Goal: Task Accomplishment & Management: Use online tool/utility

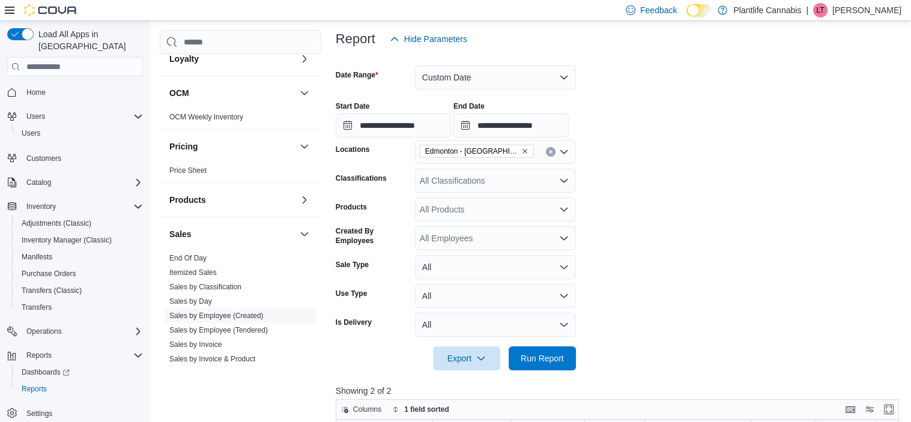
scroll to position [120, 0]
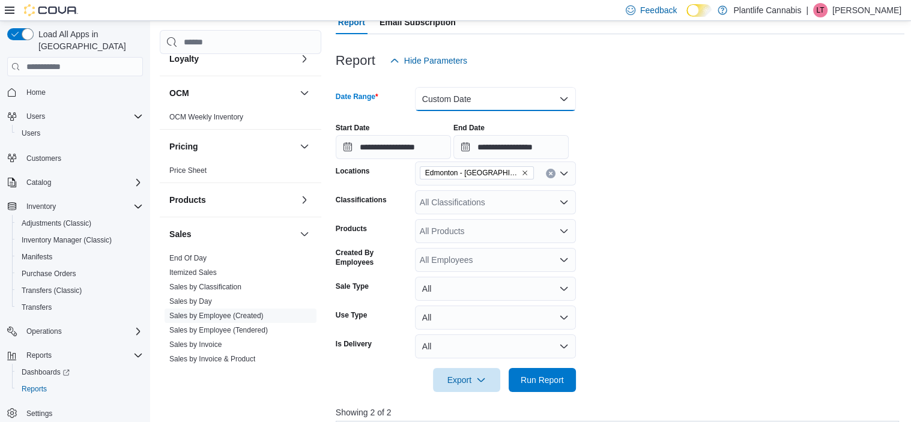
click at [486, 98] on button "Custom Date" at bounding box center [495, 99] width 161 height 24
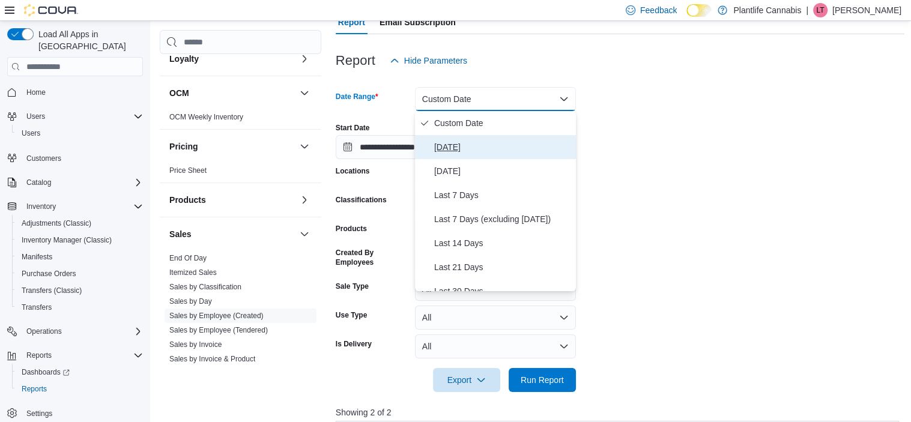
click at [486, 148] on span "[DATE]" at bounding box center [502, 147] width 137 height 14
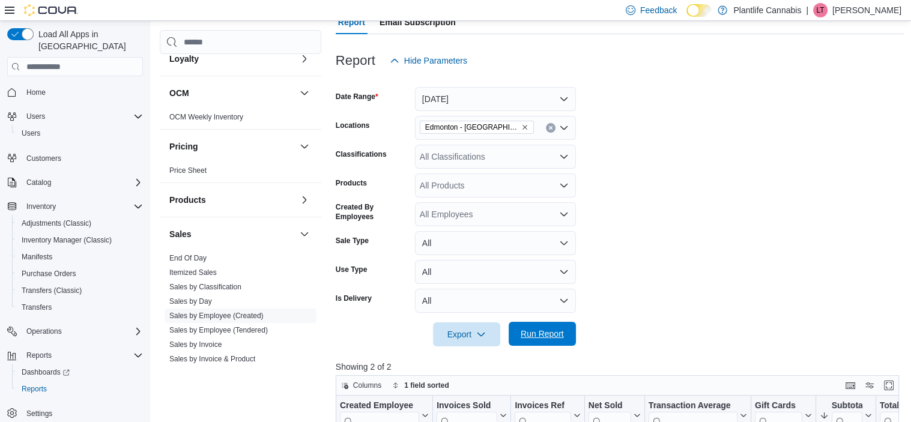
click at [540, 335] on span "Run Report" at bounding box center [542, 334] width 43 height 12
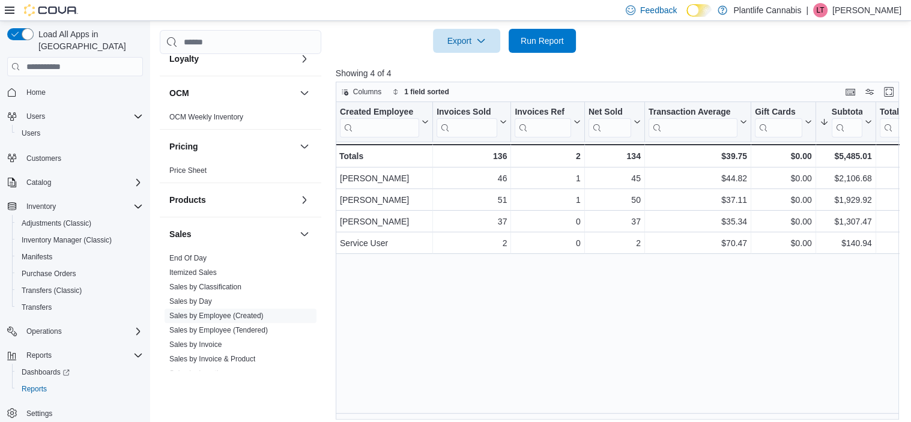
scroll to position [420, 0]
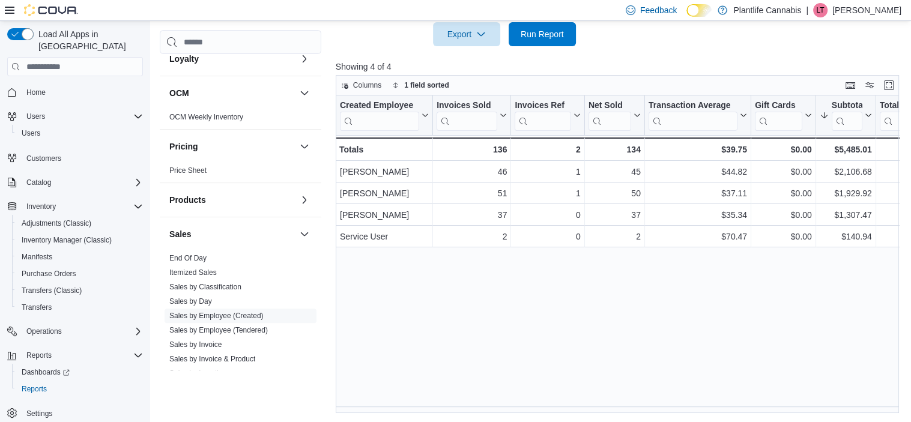
drag, startPoint x: 428, startPoint y: 310, endPoint x: 483, endPoint y: 276, distance: 65.2
click at [428, 310] on div "Created Employee Click to view column header actions Invoices Sold Click to vie…" at bounding box center [620, 254] width 569 height 318
click at [435, 382] on div "Created Employee Click to view column header actions Invoices Sold Click to vie…" at bounding box center [620, 254] width 569 height 318
click at [458, 324] on div "Created Employee Click to view column header actions Invoices Sold Click to vie…" at bounding box center [620, 254] width 569 height 318
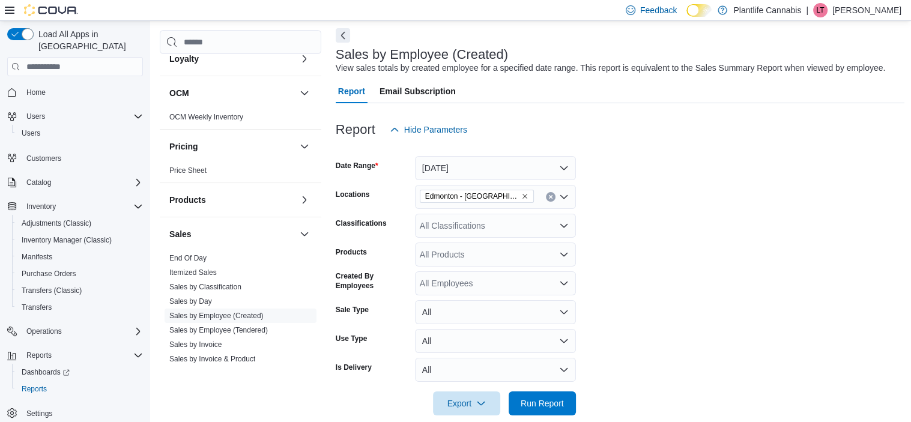
click at [359, 384] on div at bounding box center [620, 387] width 569 height 10
click at [449, 226] on div "All Classifications" at bounding box center [495, 226] width 161 height 24
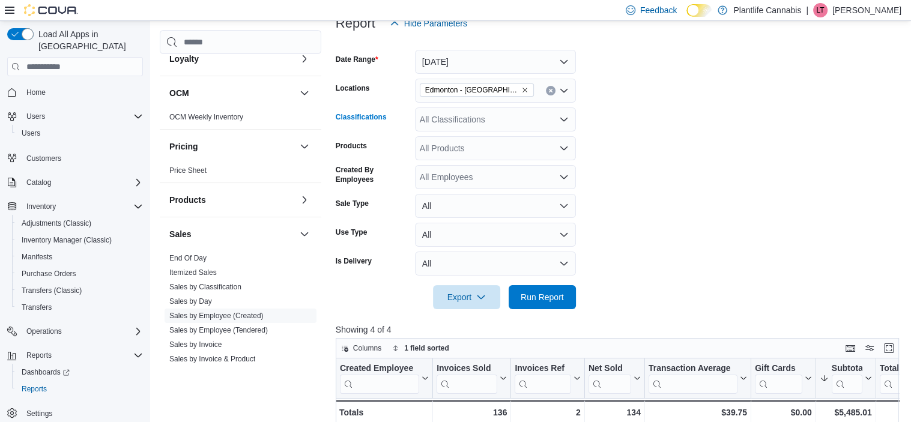
scroll to position [171, 0]
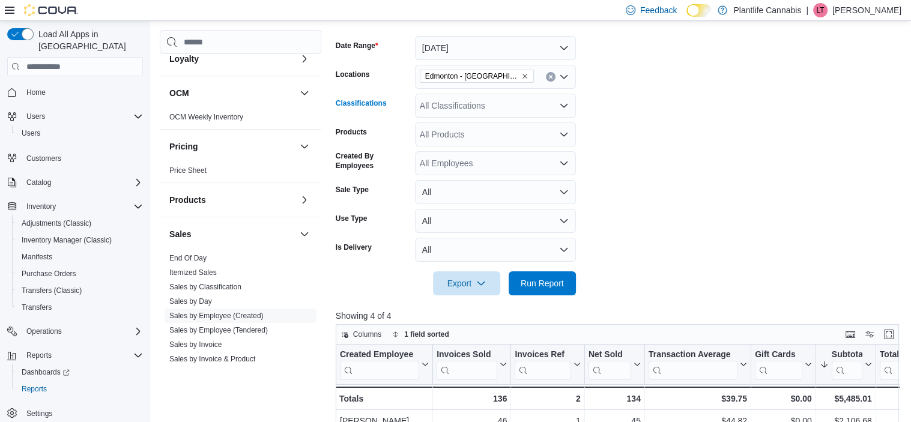
click at [480, 106] on div "All Classifications Combo box. Selected. Combo box input. All Classifications. …" at bounding box center [495, 106] width 161 height 24
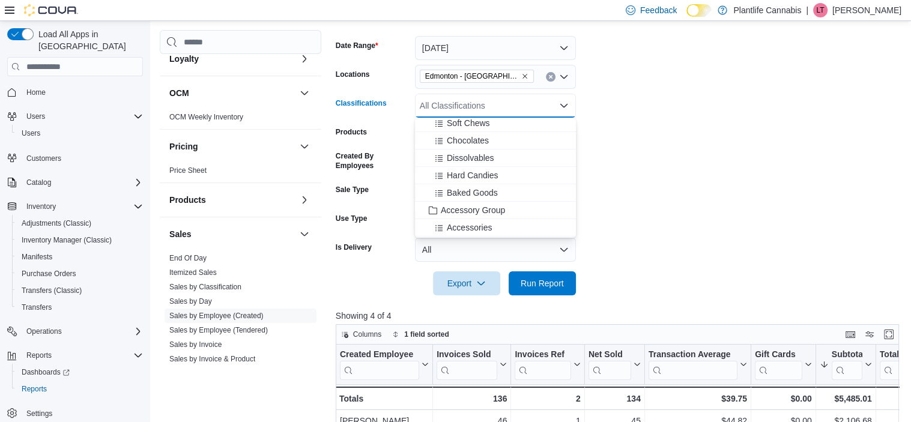
scroll to position [120, 0]
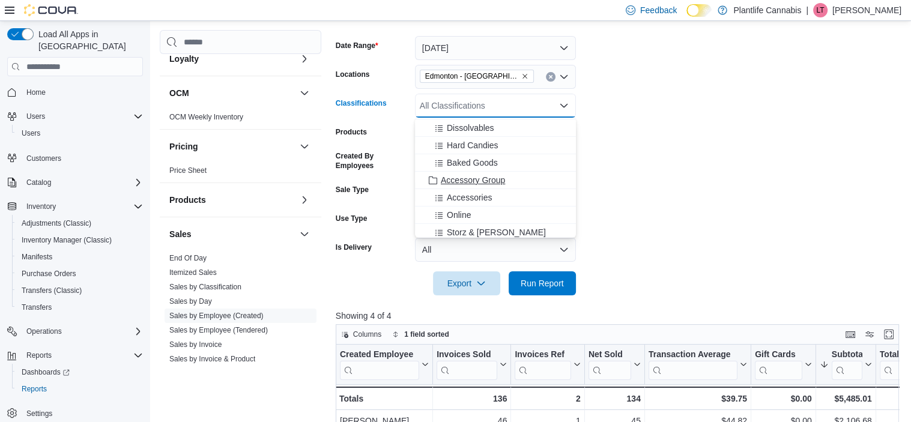
click at [504, 175] on span "Accessory Group" at bounding box center [473, 180] width 64 height 12
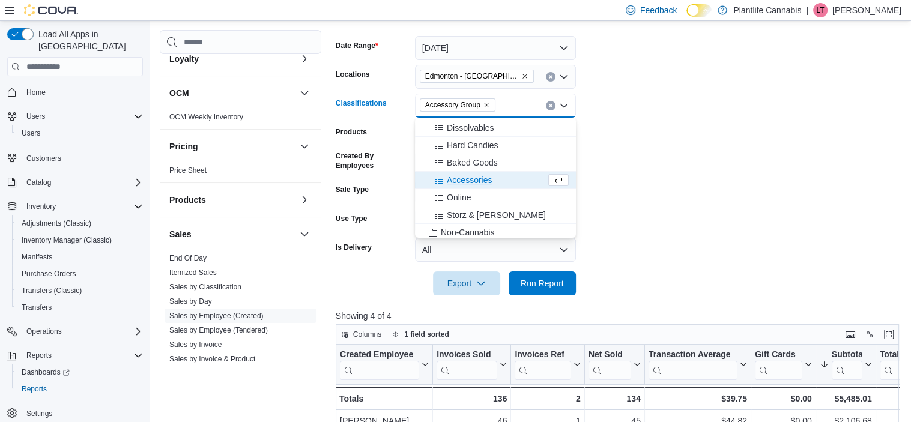
click at [553, 299] on div at bounding box center [620, 302] width 569 height 14
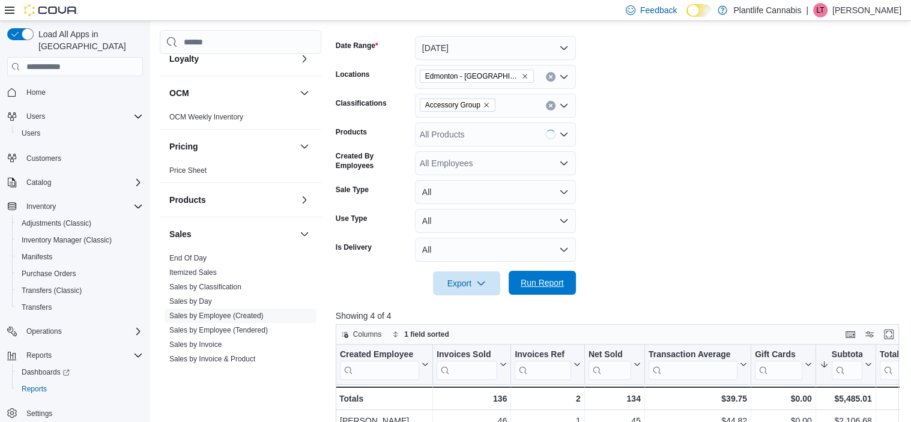
click at [555, 275] on span "Run Report" at bounding box center [542, 283] width 53 height 24
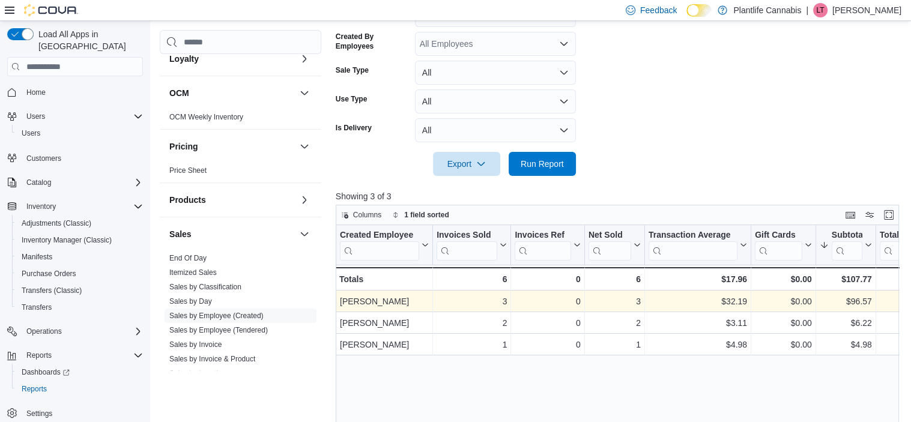
scroll to position [291, 0]
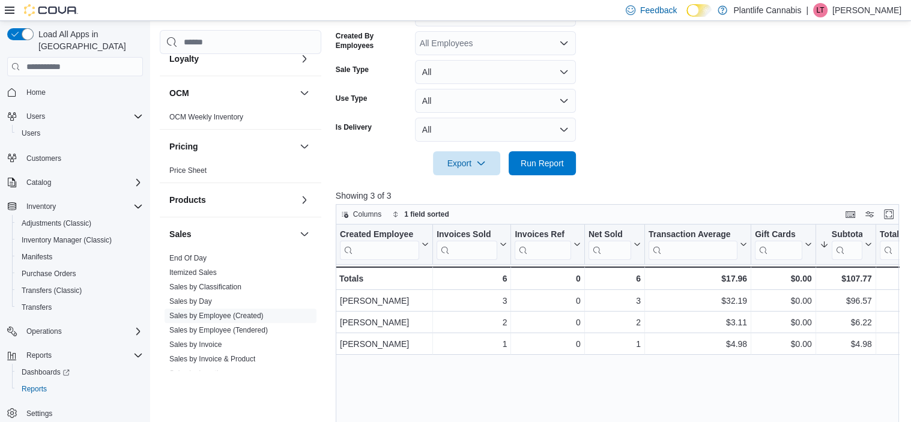
click at [393, 170] on div "Export Run Report" at bounding box center [456, 163] width 240 height 24
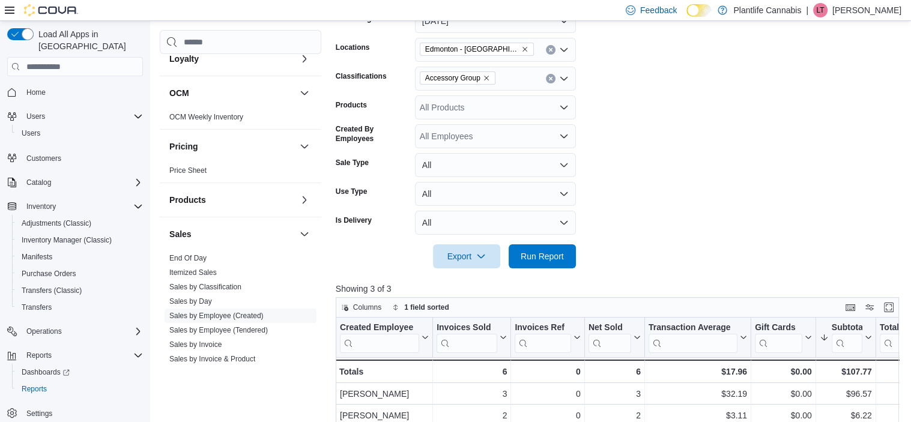
scroll to position [0, 0]
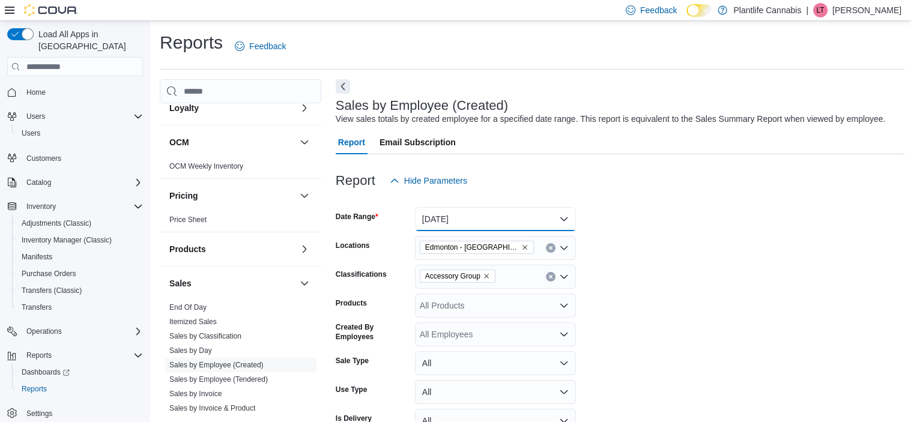
click at [529, 220] on button "[DATE]" at bounding box center [495, 219] width 161 height 24
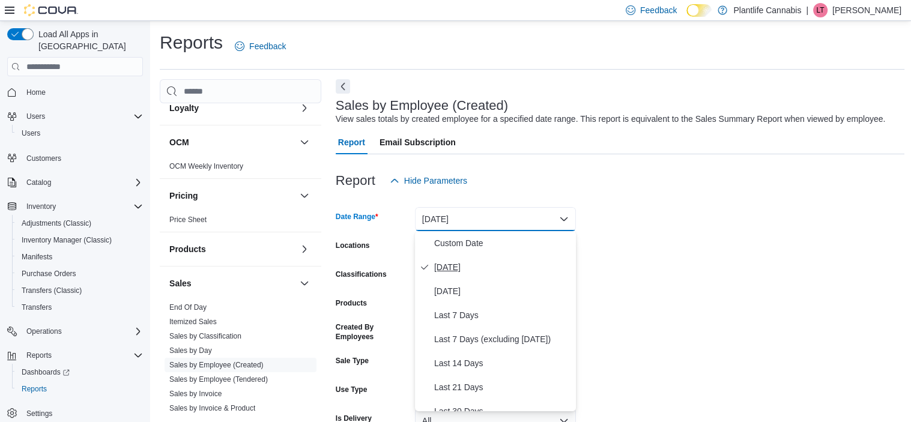
click at [490, 262] on span "[DATE]" at bounding box center [502, 267] width 137 height 14
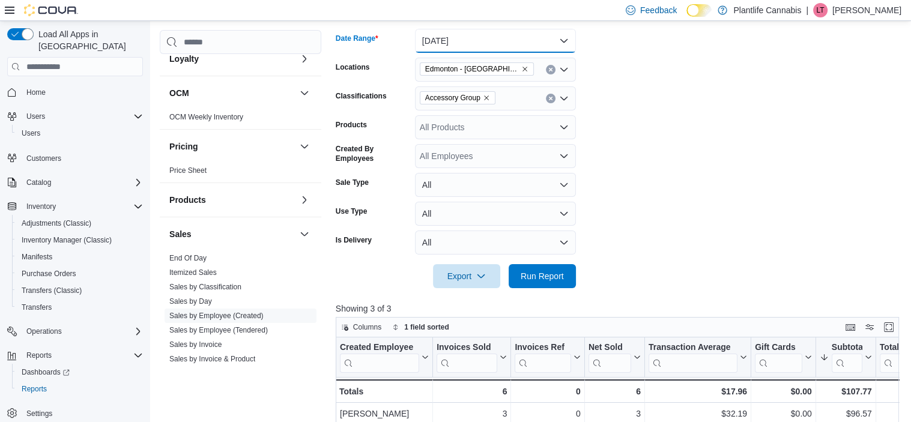
scroll to position [180, 0]
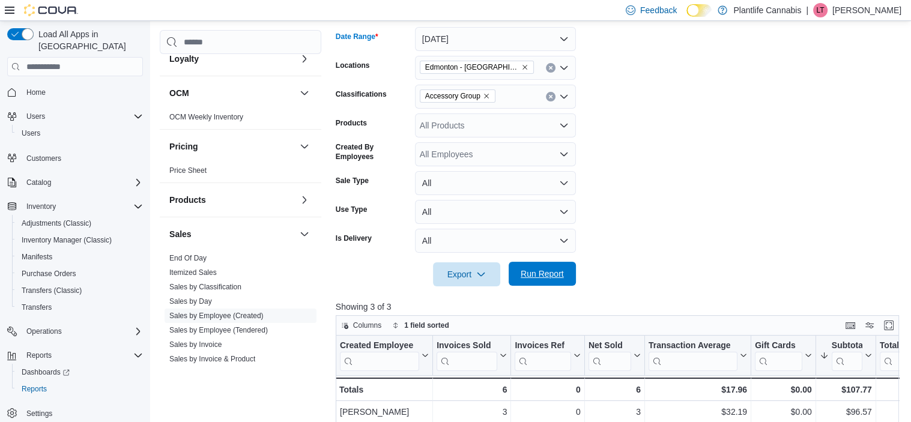
click at [558, 265] on span "Run Report" at bounding box center [542, 274] width 53 height 24
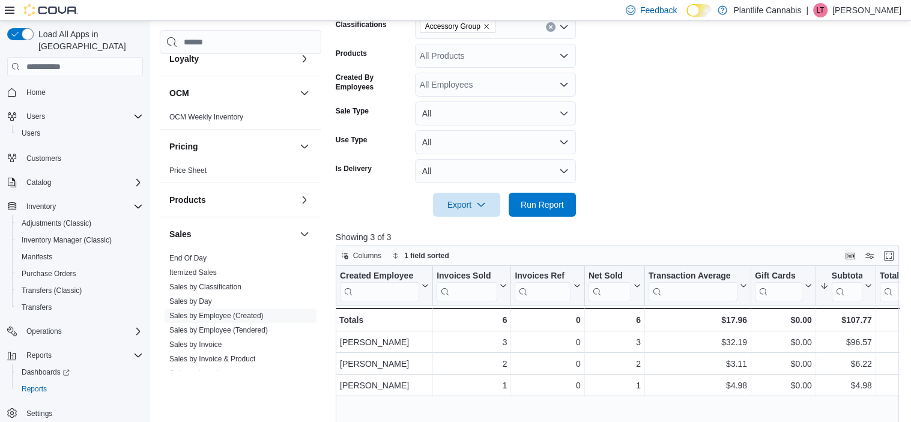
scroll to position [300, 0]
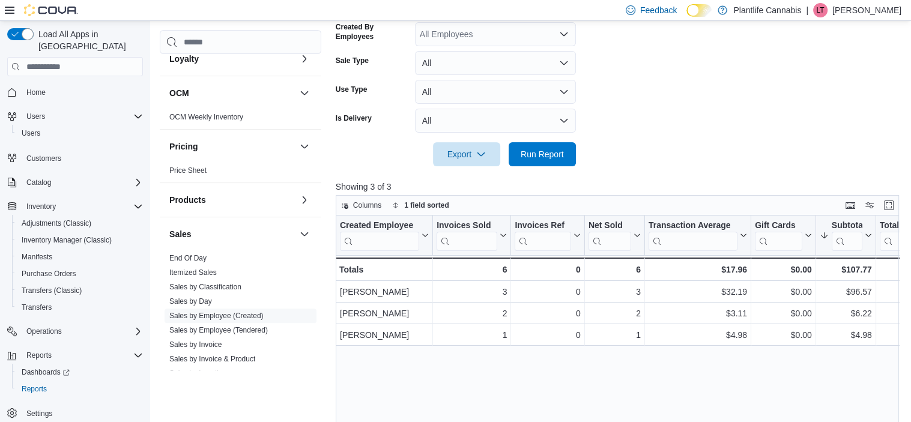
click at [444, 360] on div "Created Employee Click to view column header actions Invoices Sold Click to vie…" at bounding box center [620, 375] width 569 height 318
